Goal: Navigation & Orientation: Find specific page/section

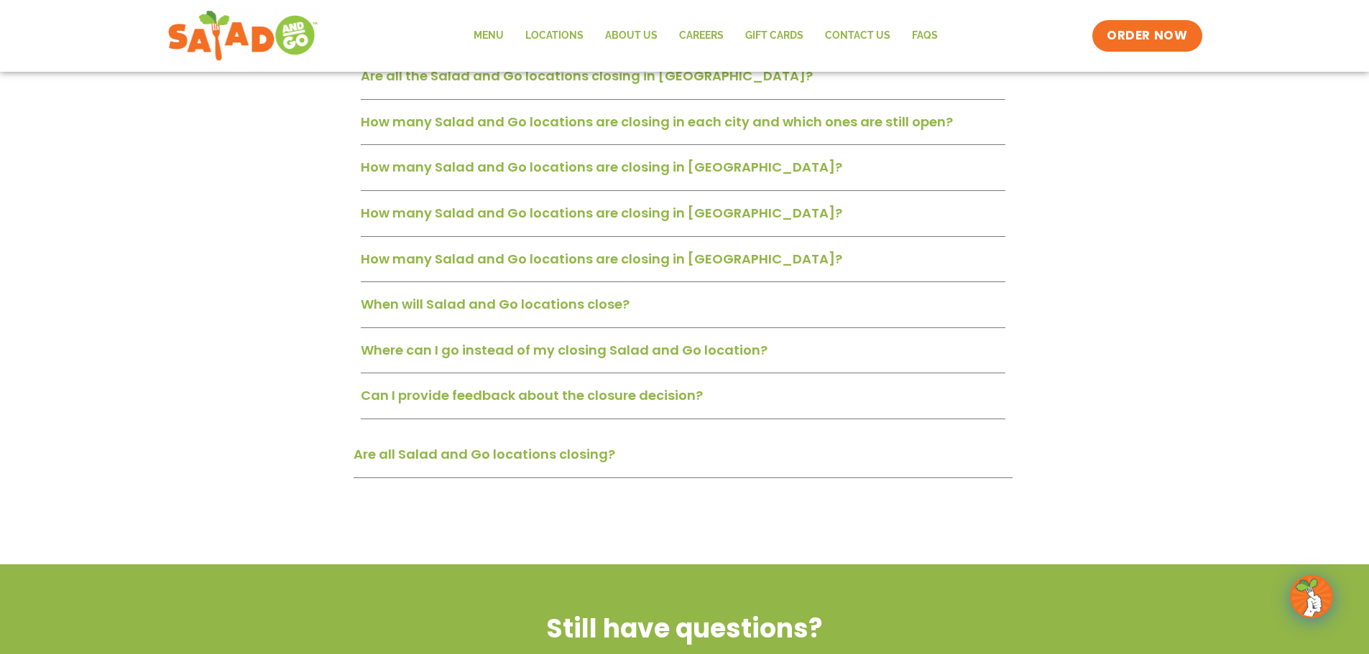
scroll to position [647, 0]
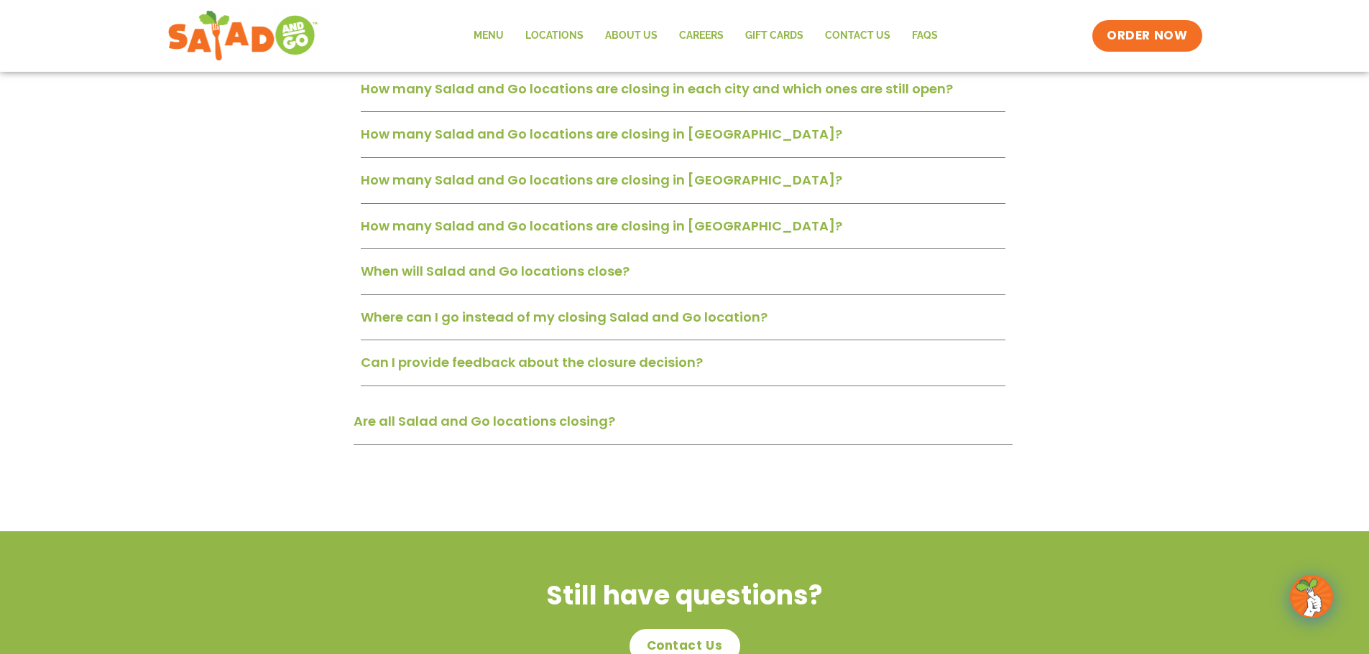
click at [536, 318] on link "Where can I go instead of my closing Salad and Go location?" at bounding box center [564, 317] width 407 height 18
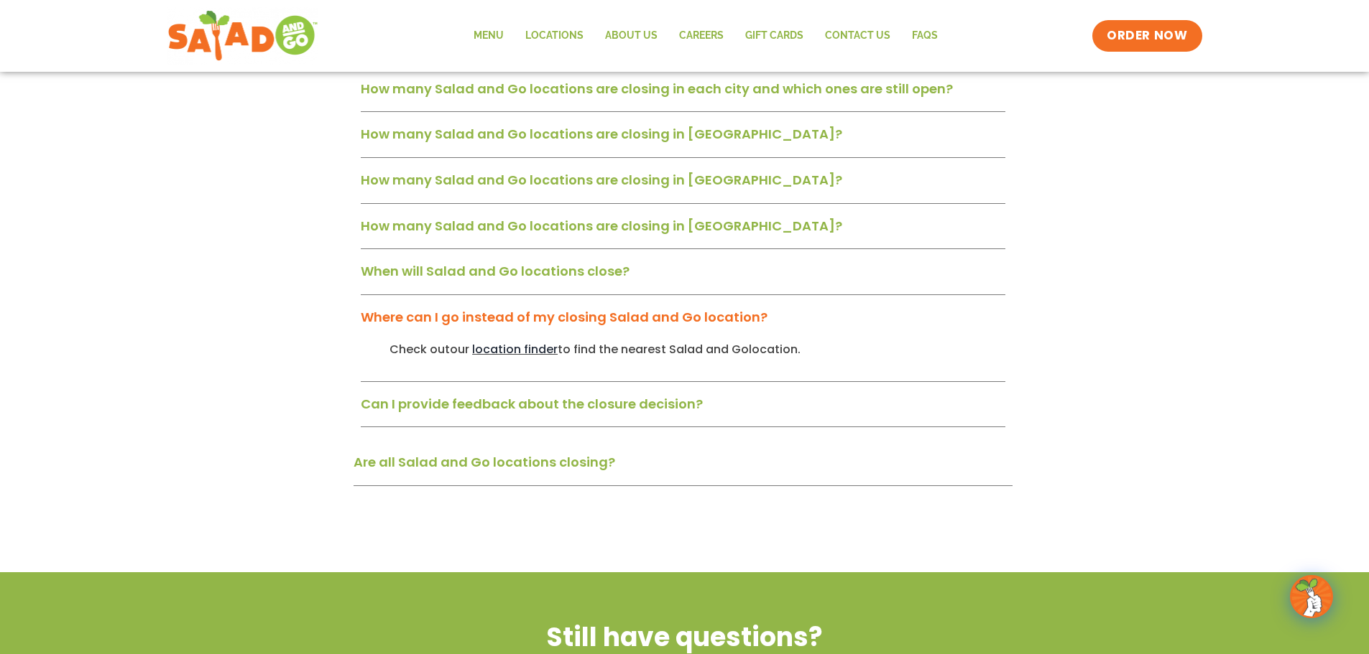
click at [525, 349] on span "location finder" at bounding box center [514, 349] width 85 height 17
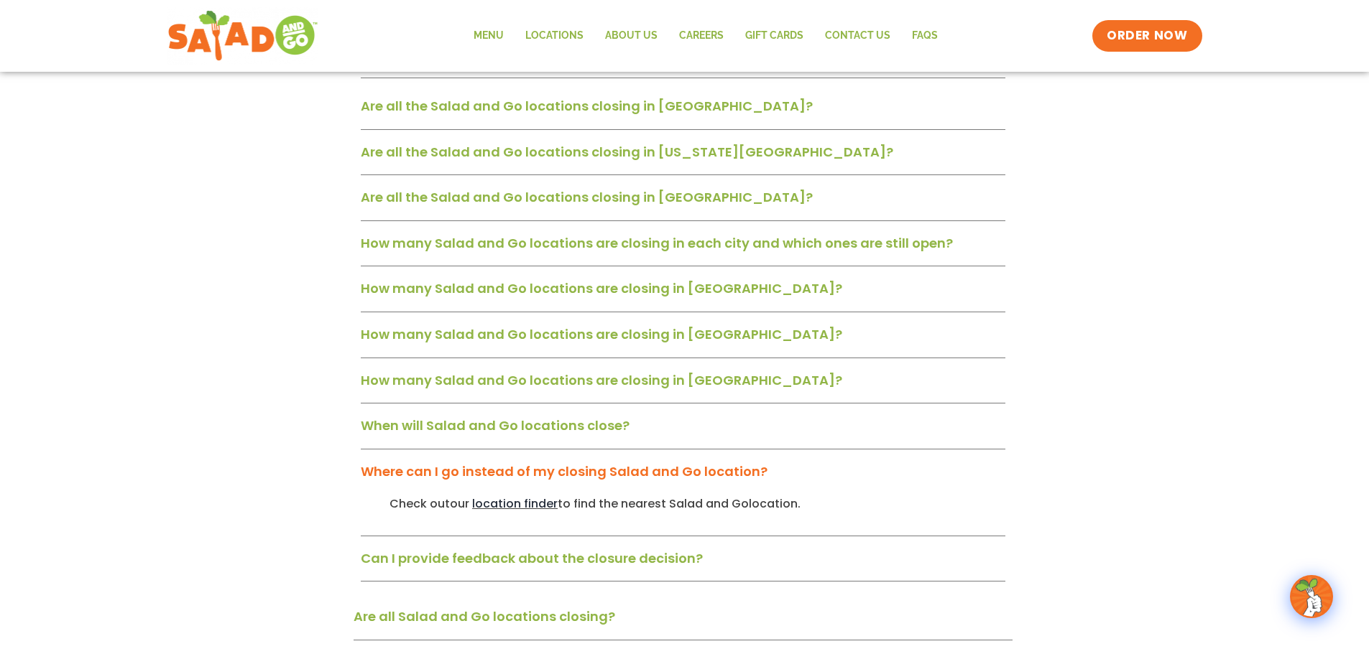
scroll to position [359, 0]
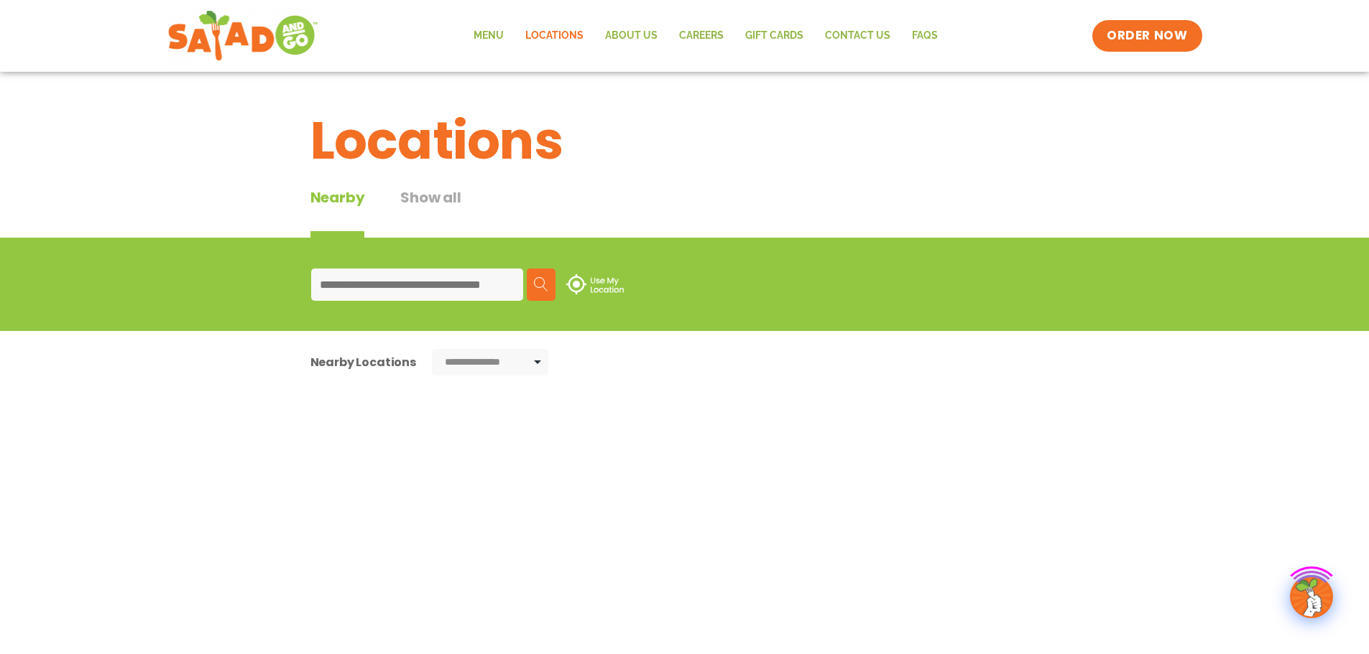
type input "*****"
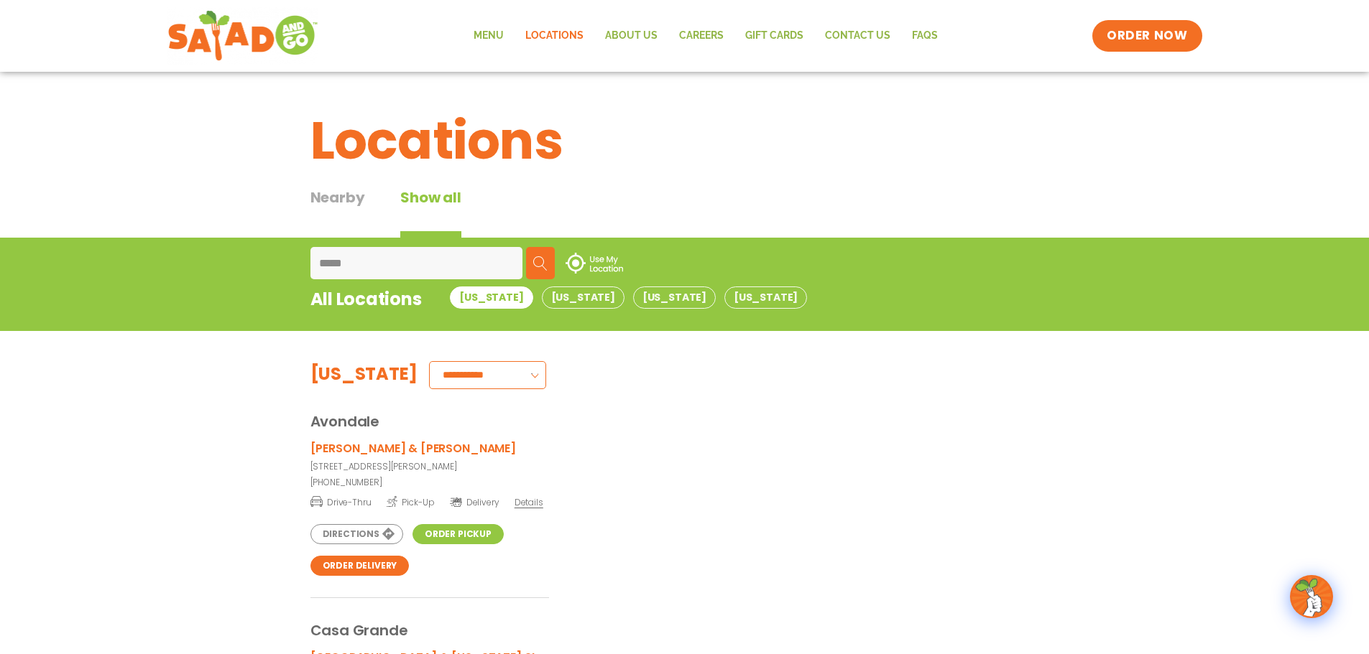
click at [546, 263] on img at bounding box center [540, 263] width 14 height 14
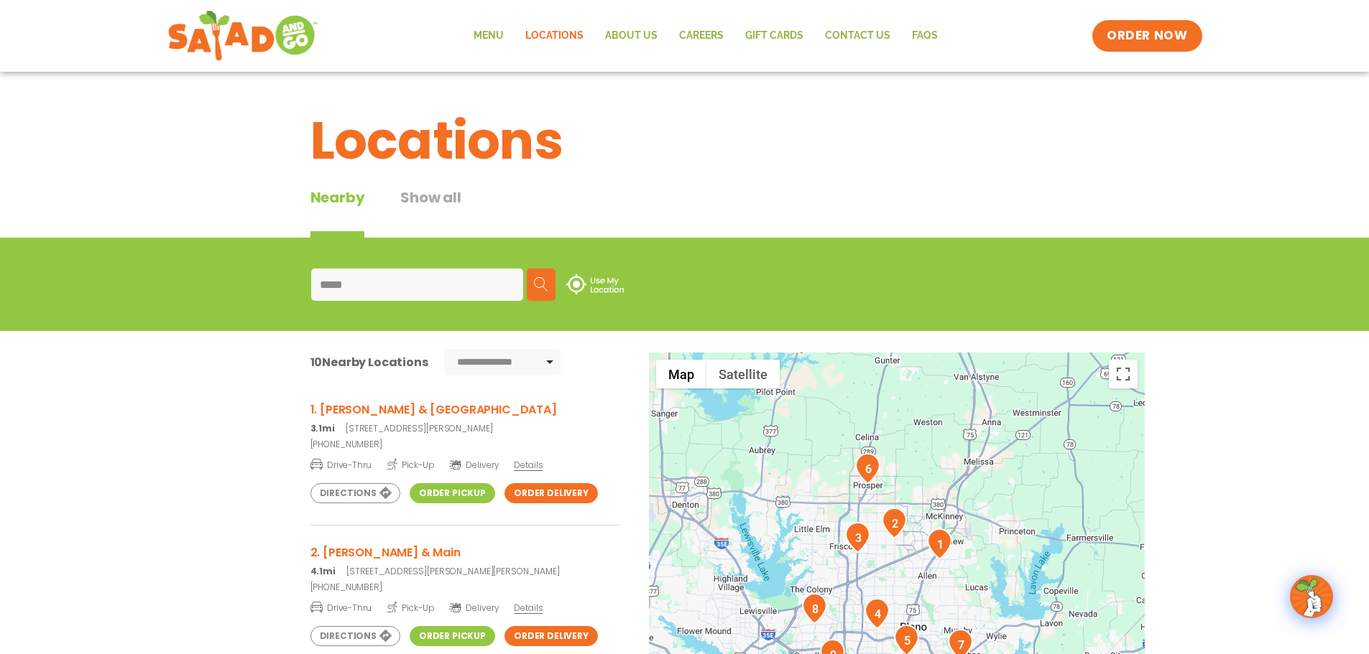
click at [186, 506] on div "**********" at bounding box center [684, 607] width 1369 height 553
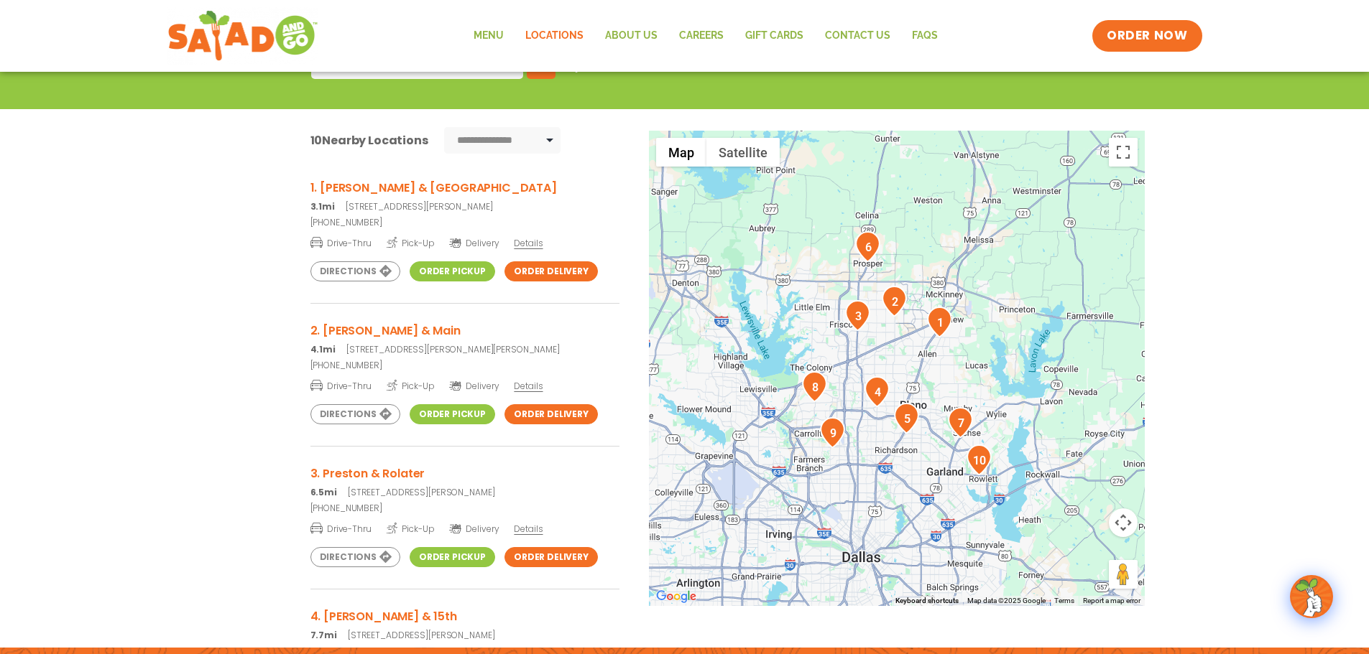
scroll to position [216, 0]
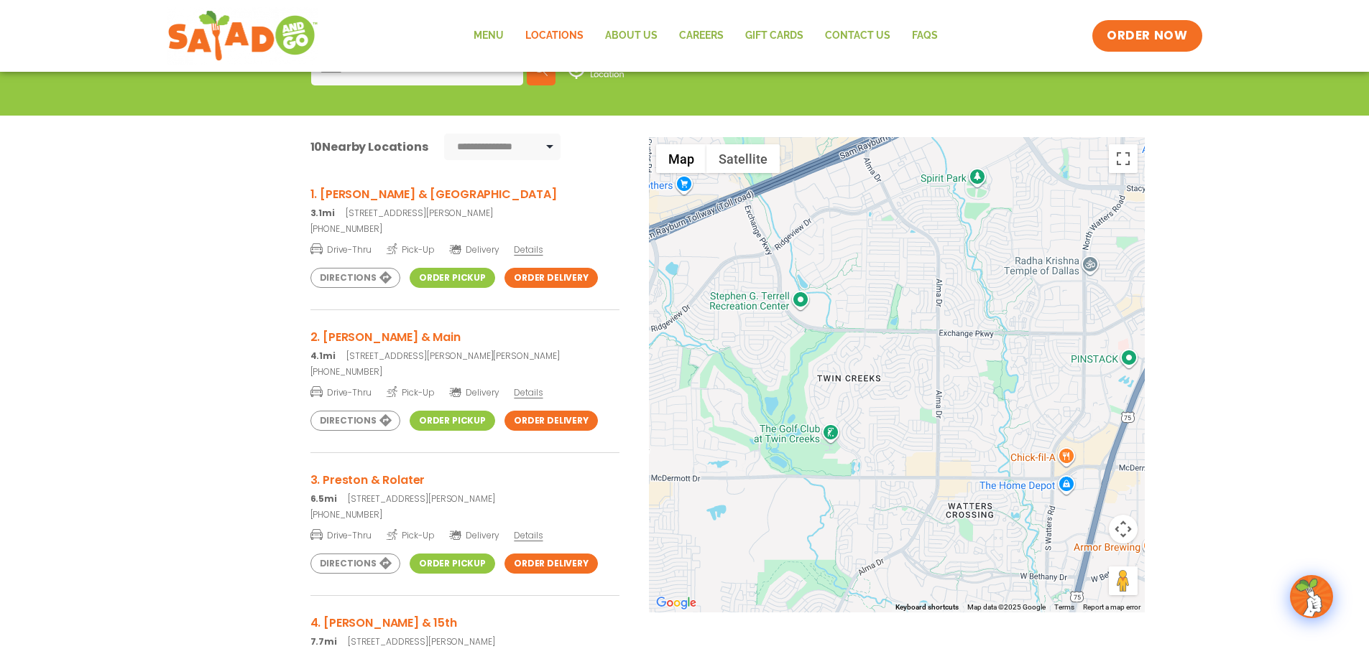
drag, startPoint x: 904, startPoint y: 270, endPoint x: 922, endPoint y: 323, distance: 55.4
click at [922, 323] on div at bounding box center [897, 375] width 496 height 476
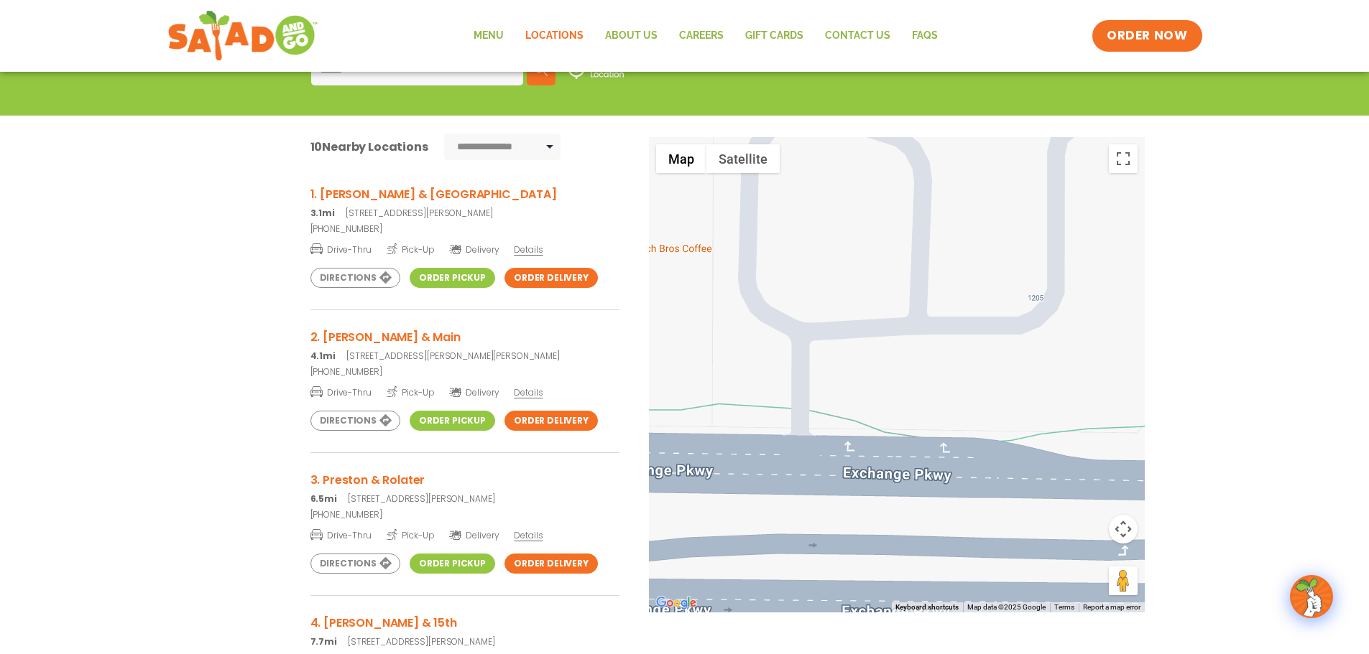
drag, startPoint x: 1023, startPoint y: 376, endPoint x: 809, endPoint y: 289, distance: 231.1
click at [809, 289] on div at bounding box center [897, 375] width 496 height 476
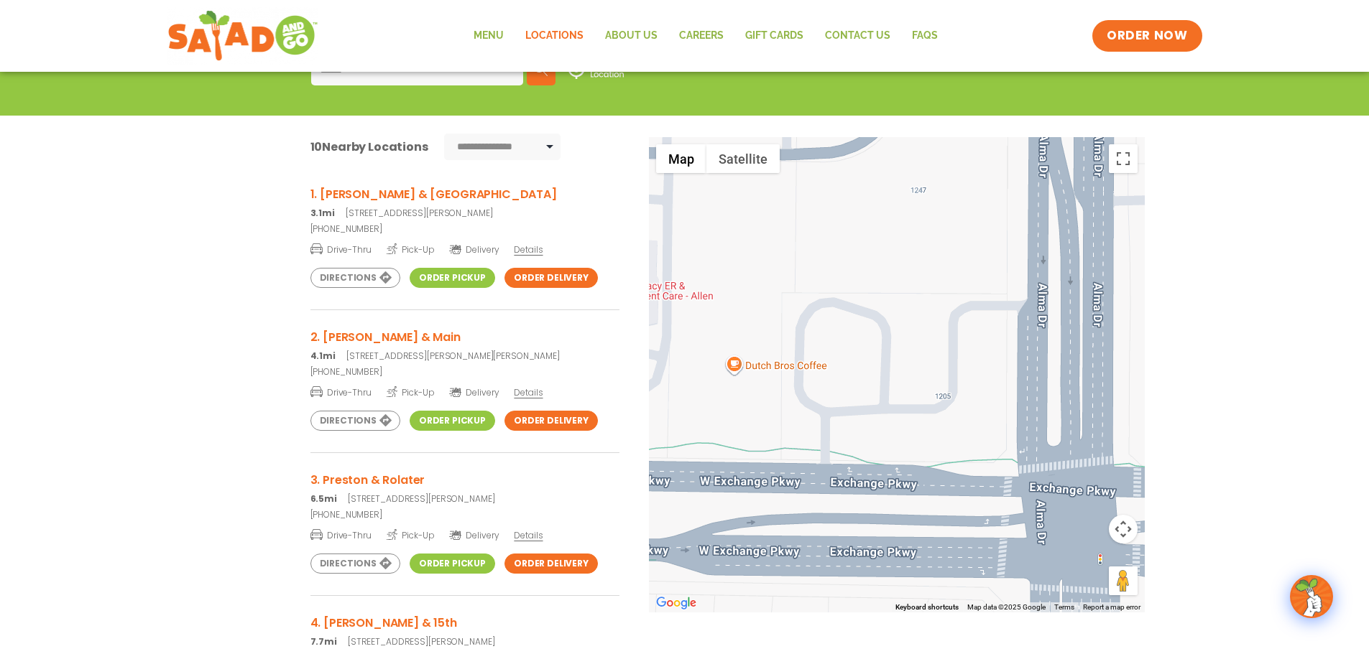
drag, startPoint x: 816, startPoint y: 250, endPoint x: 864, endPoint y: 351, distance: 112.2
click at [865, 351] on div at bounding box center [897, 375] width 496 height 476
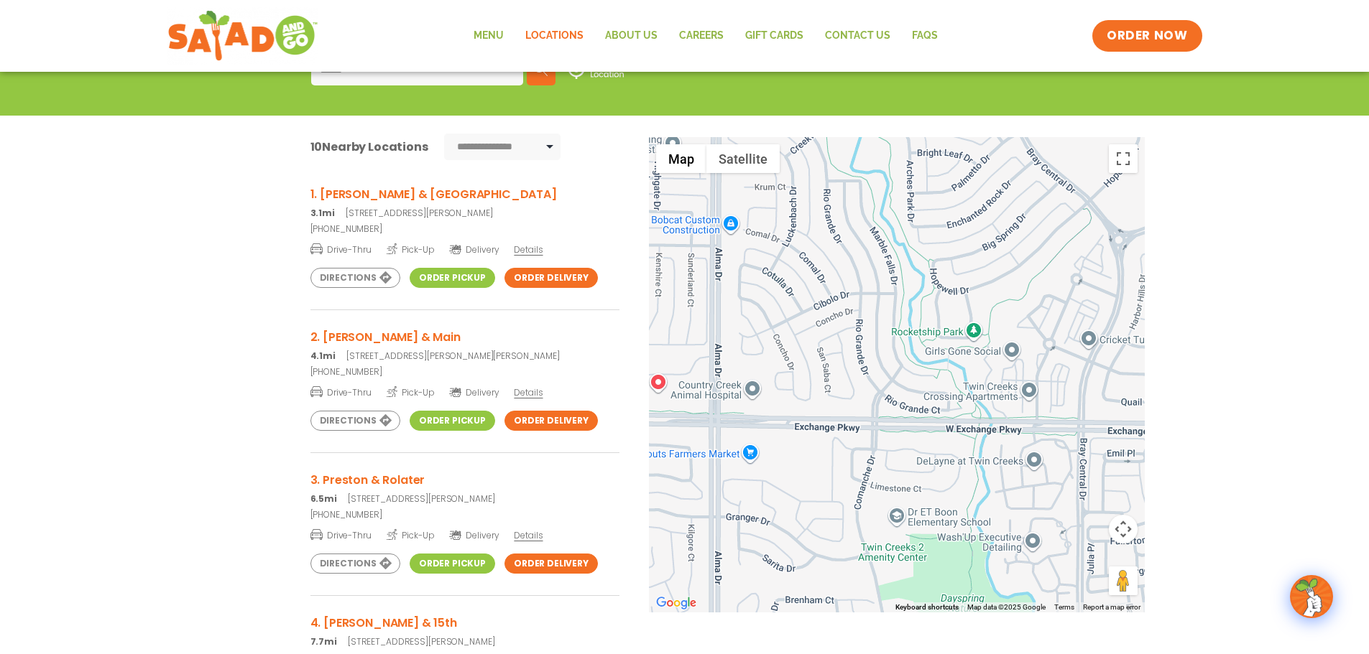
drag, startPoint x: 945, startPoint y: 349, endPoint x: 716, endPoint y: 371, distance: 229.5
click at [716, 371] on div at bounding box center [897, 375] width 496 height 476
